Goal: Find specific page/section: Find specific page/section

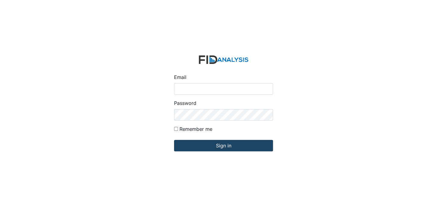
type input "[EMAIL_ADDRESS][DOMAIN_NAME]"
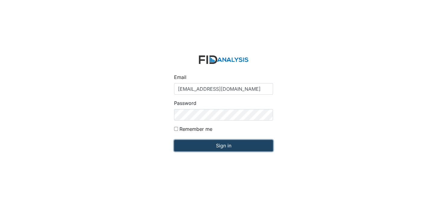
click at [219, 143] on input "Sign in" at bounding box center [223, 145] width 99 height 11
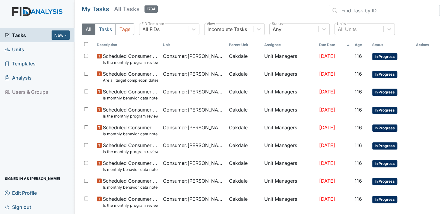
click at [15, 49] on span "Units" at bounding box center [14, 49] width 19 height 9
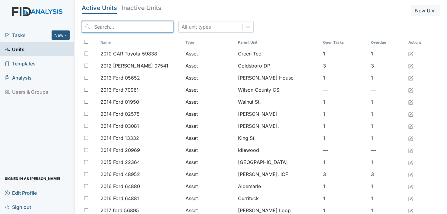
click at [121, 24] on input "search" at bounding box center [128, 26] width 92 height 11
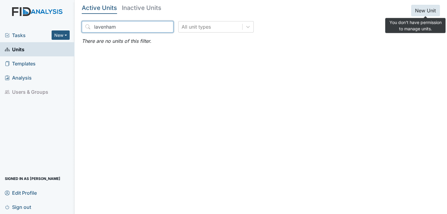
type input "lavenham"
click at [425, 12] on button "New Unit" at bounding box center [425, 10] width 29 height 11
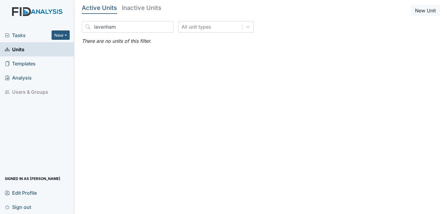
click at [363, 30] on div "lavenham All unit types" at bounding box center [261, 29] width 358 height 16
